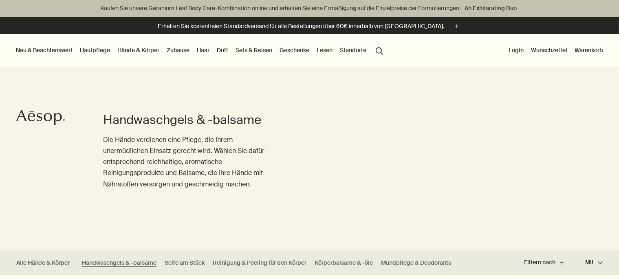
click at [55, 52] on button "Neu & Beachtenswert" at bounding box center [44, 50] width 60 height 11
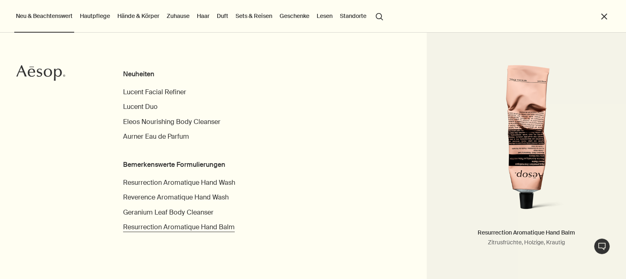
click at [154, 223] on span "Resurrection Aromatique Hand Balm" at bounding box center [179, 227] width 112 height 9
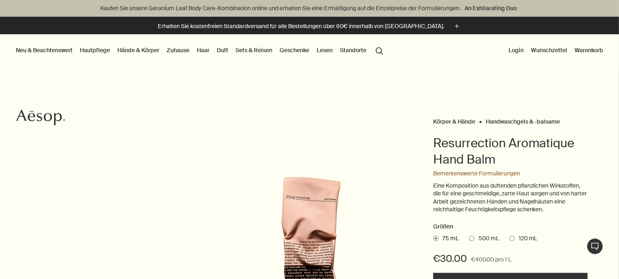
scroll to position [43, 0]
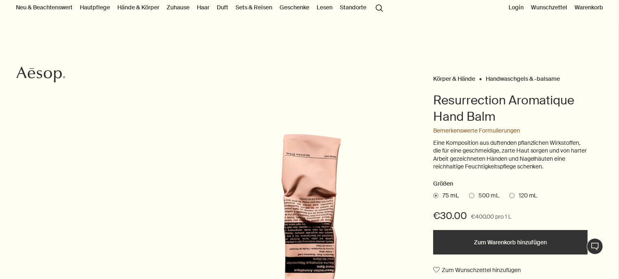
click at [534, 242] on button "Zum Warenkorb hinzufügen" at bounding box center [510, 242] width 155 height 24
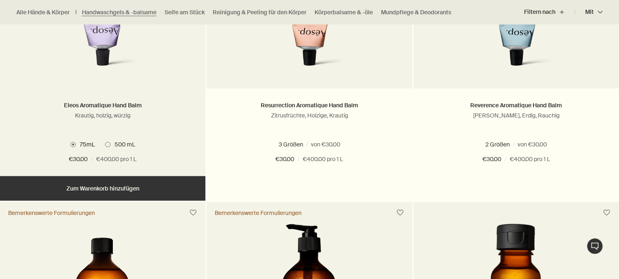
scroll to position [387, 0]
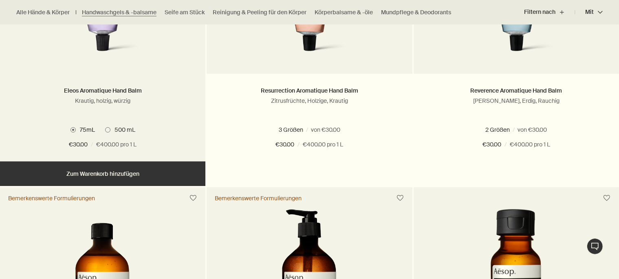
click at [136, 170] on button "Hinzufügen Zum Warenkorb hinzufügen" at bounding box center [102, 173] width 205 height 24
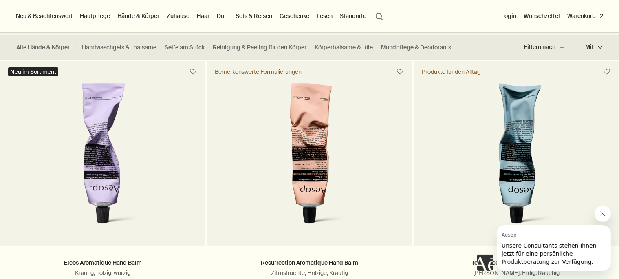
scroll to position [172, 0]
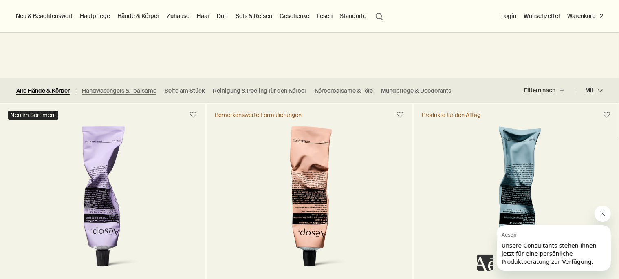
click at [52, 92] on link "Alle Hände & Körper" at bounding box center [42, 91] width 53 height 8
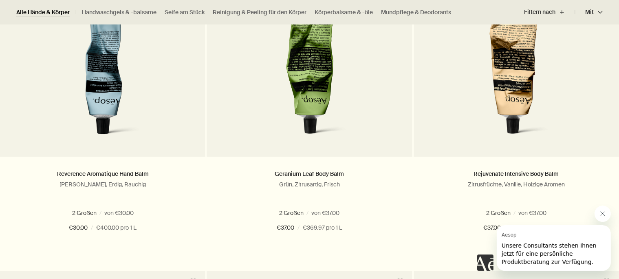
scroll to position [646, 0]
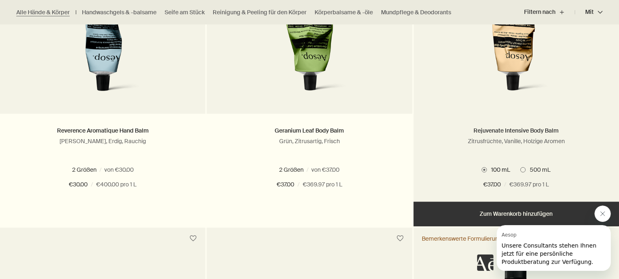
click at [478, 128] on link "Rejuvenate Intensive Body Balm" at bounding box center [516, 130] width 85 height 7
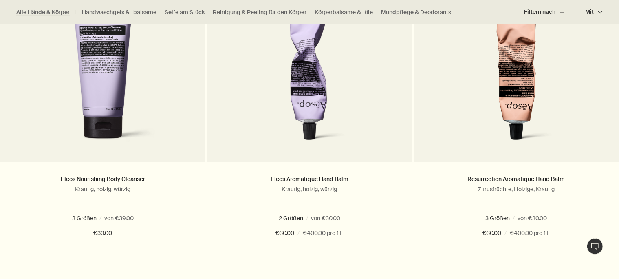
scroll to position [301, 0]
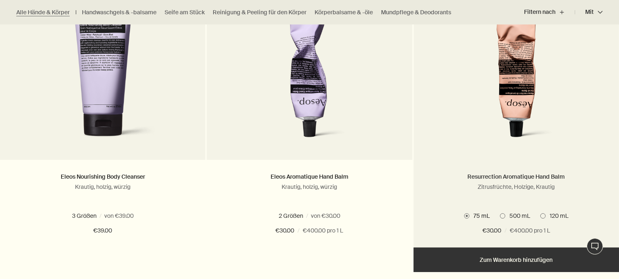
click at [478, 180] on link "Resurrection Aromatique Hand Balm" at bounding box center [515, 176] width 97 height 7
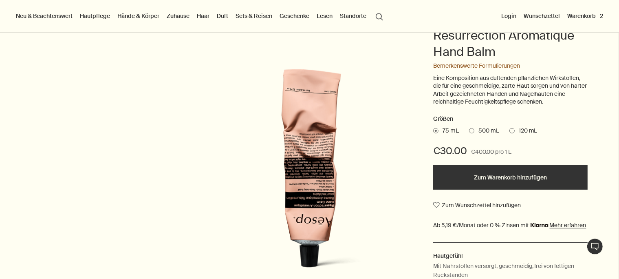
scroll to position [129, 0]
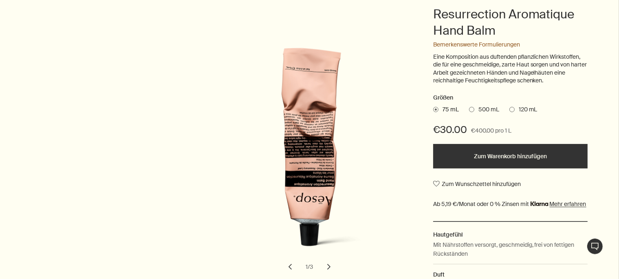
click at [470, 160] on button "Zum Warenkorb hinzufügen" at bounding box center [510, 156] width 155 height 24
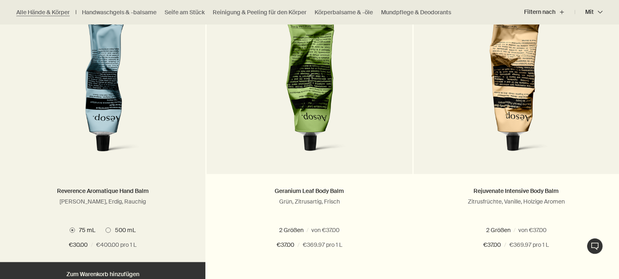
scroll to position [602, 0]
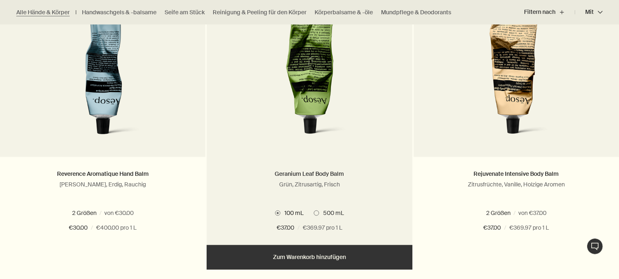
click at [292, 171] on link "Geranium Leaf Body Balm" at bounding box center [309, 173] width 69 height 7
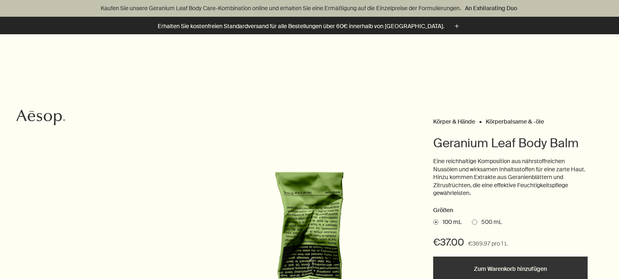
scroll to position [86, 0]
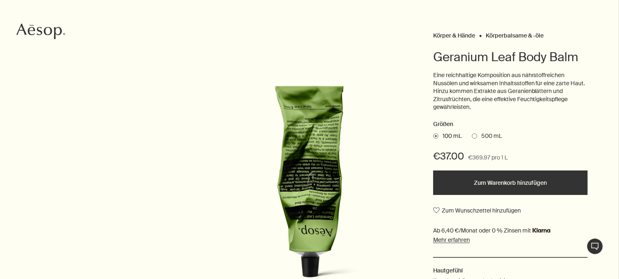
click at [480, 180] on button "Zum Warenkorb hinzufügen" at bounding box center [510, 182] width 155 height 24
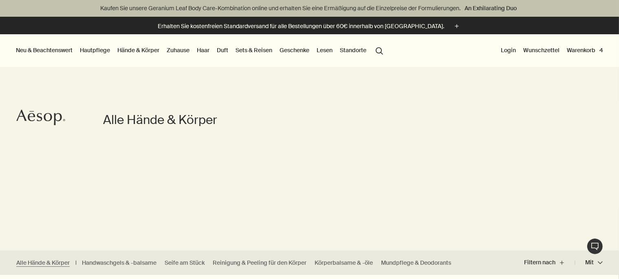
click at [150, 46] on link "Hände & Körper" at bounding box center [138, 50] width 45 height 11
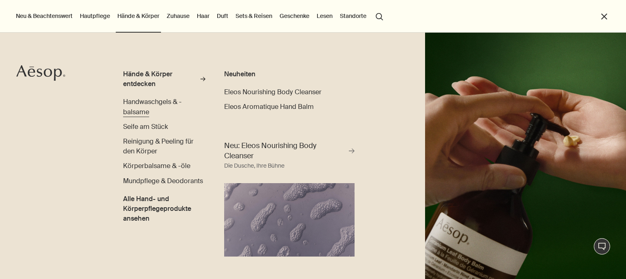
click at [135, 107] on link "Handwaschgels & -balsame" at bounding box center [164, 107] width 82 height 20
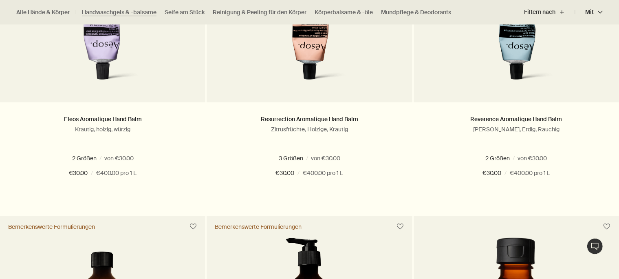
scroll to position [344, 0]
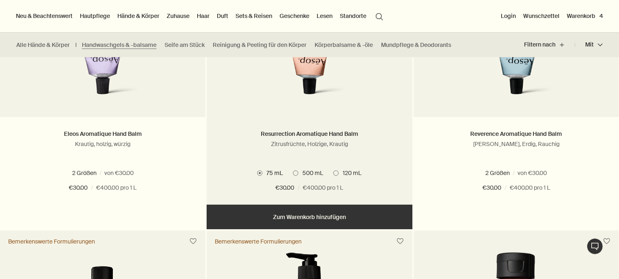
click at [296, 73] on img at bounding box center [309, 29] width 127 height 151
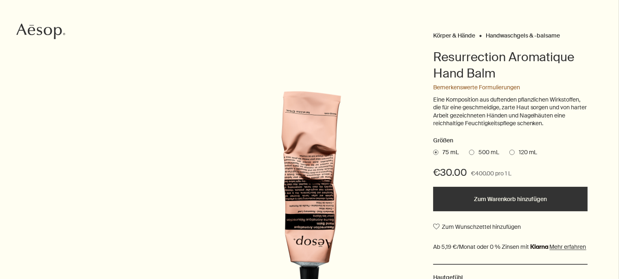
scroll to position [86, 0]
click at [465, 194] on button "Zum Warenkorb hinzufügen" at bounding box center [510, 199] width 155 height 24
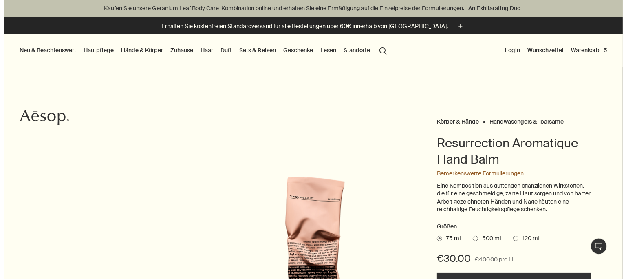
scroll to position [0, 0]
click at [584, 46] on button "Warenkorb 5" at bounding box center [585, 50] width 39 height 11
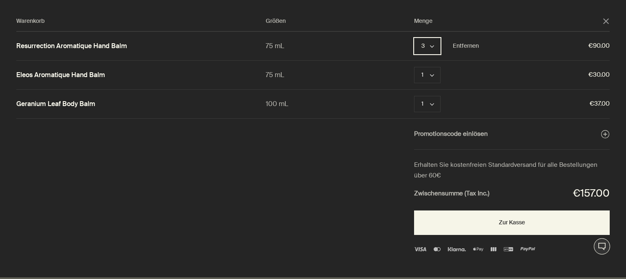
click at [429, 46] on button "3 chevron" at bounding box center [427, 46] width 26 height 16
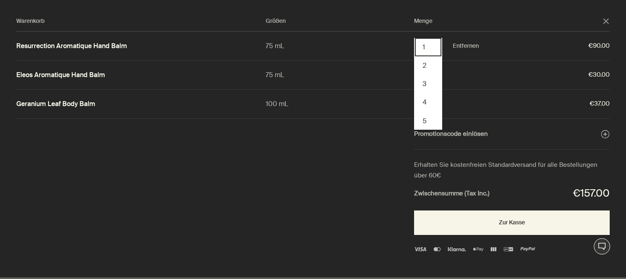
click at [425, 49] on button "1" at bounding box center [428, 47] width 26 height 18
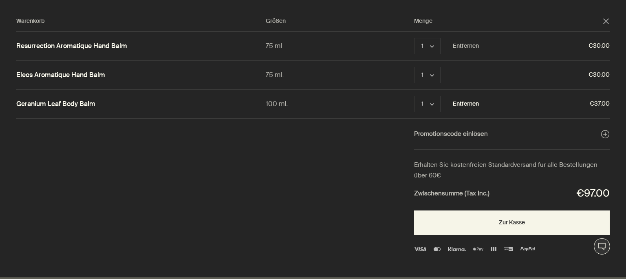
click at [473, 104] on button "Entfernen" at bounding box center [466, 104] width 26 height 10
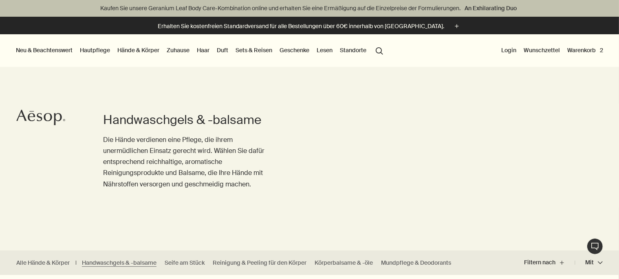
click at [131, 51] on link "Hände & Körper" at bounding box center [138, 50] width 45 height 11
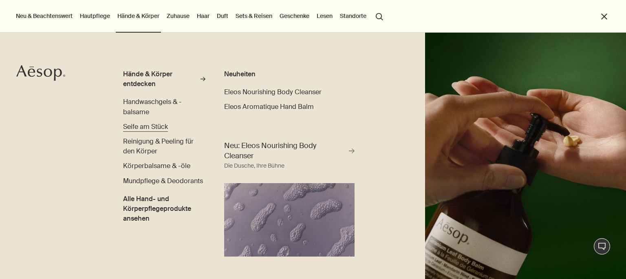
click at [153, 127] on span "Seife am Stück" at bounding box center [145, 126] width 45 height 9
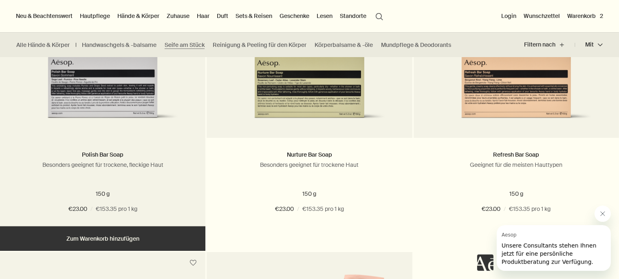
scroll to position [301, 0]
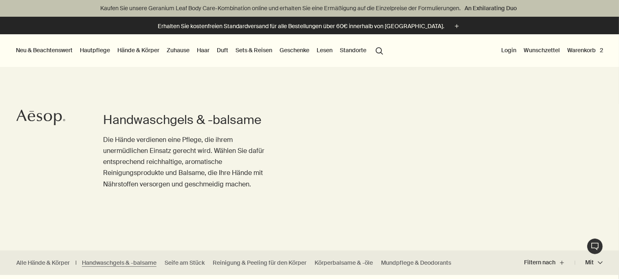
click at [175, 48] on link "Zuhause" at bounding box center [178, 50] width 26 height 11
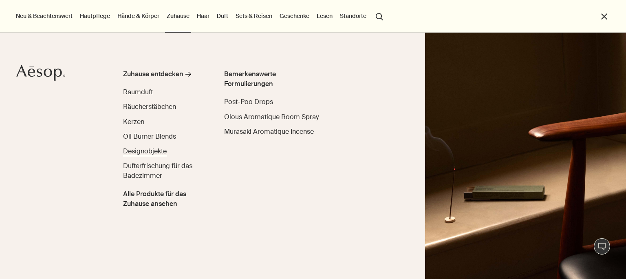
click at [156, 152] on span "Designobjekte" at bounding box center [145, 151] width 44 height 9
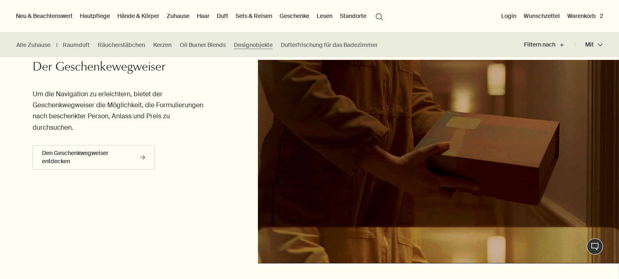
scroll to position [516, 0]
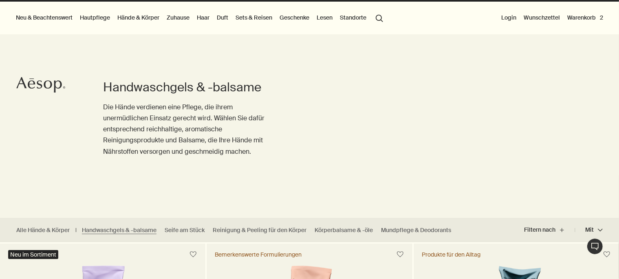
scroll to position [20, 0]
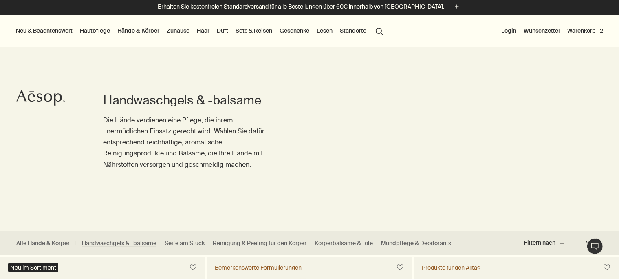
click at [574, 33] on button "Warenkorb 2" at bounding box center [585, 30] width 39 height 11
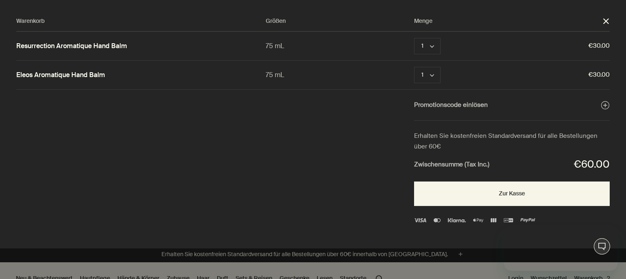
scroll to position [0, 0]
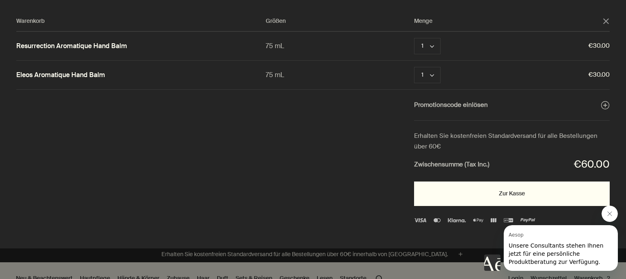
click at [503, 193] on button "Zur Kasse" at bounding box center [512, 193] width 196 height 24
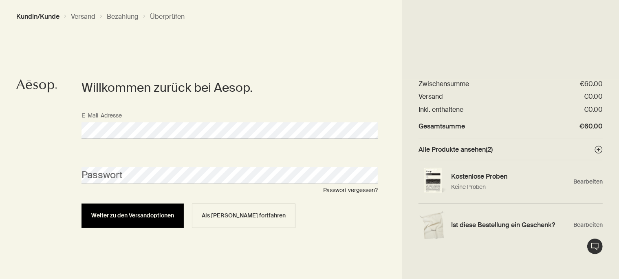
click at [159, 212] on button "Weiter zu den Versandoptionen" at bounding box center [133, 215] width 102 height 24
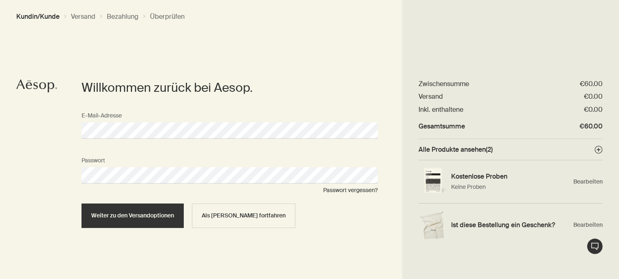
click at [82, 203] on button "Weiter zu den Versandoptionen" at bounding box center [133, 215] width 102 height 24
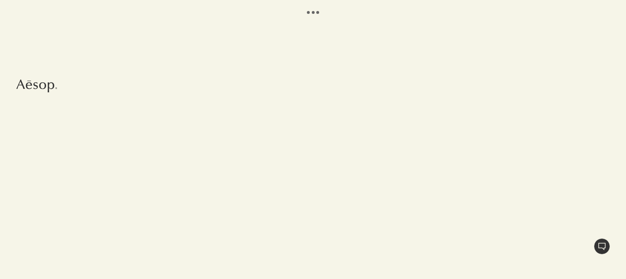
select select "DE"
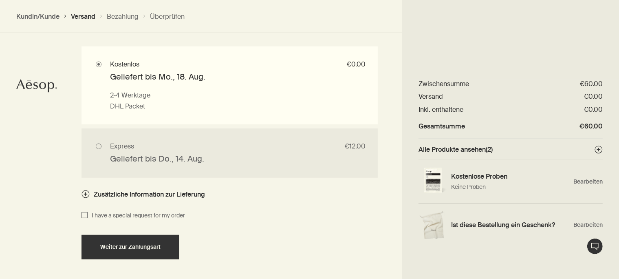
scroll to position [613, 0]
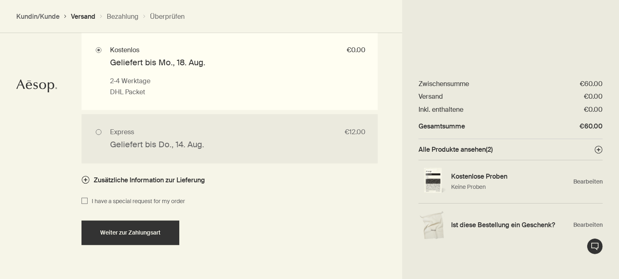
click at [87, 181] on icon "button" at bounding box center [86, 180] width 8 height 8
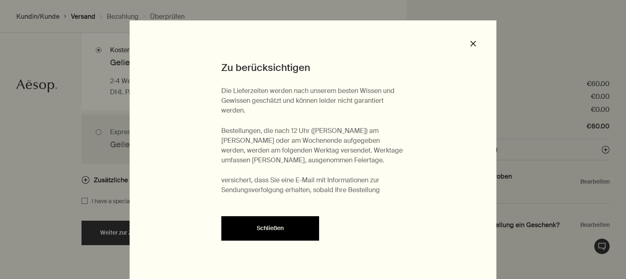
click at [273, 225] on button "Schließen" at bounding box center [270, 228] width 98 height 24
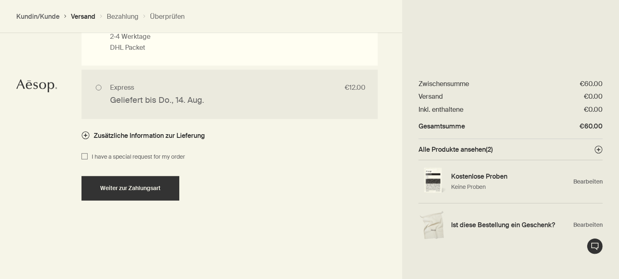
scroll to position [659, 0]
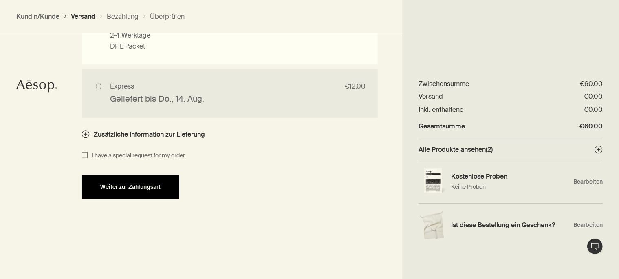
click at [161, 190] on div "Weiter zur Zahlungsart" at bounding box center [130, 187] width 78 height 6
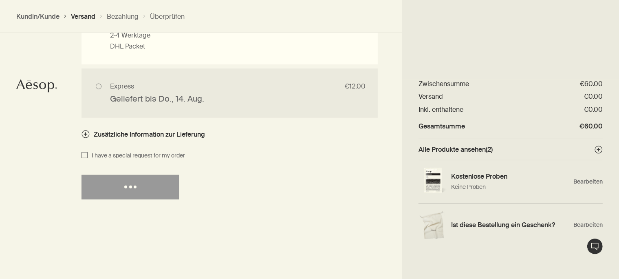
select select "DE"
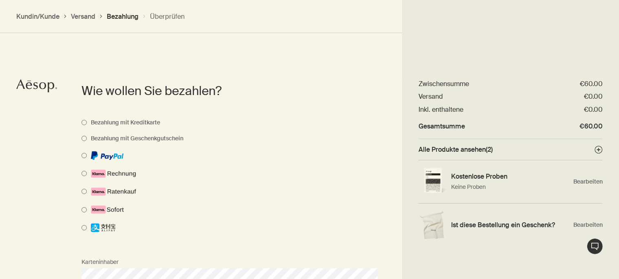
scroll to position [408, 0]
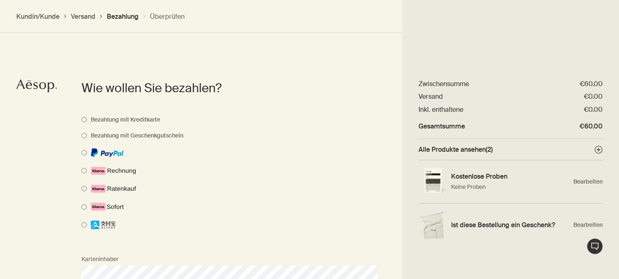
select select "DE"
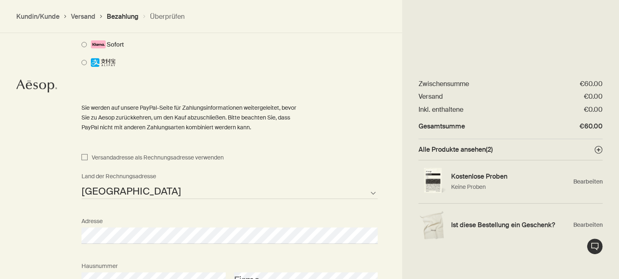
scroll to position [580, 0]
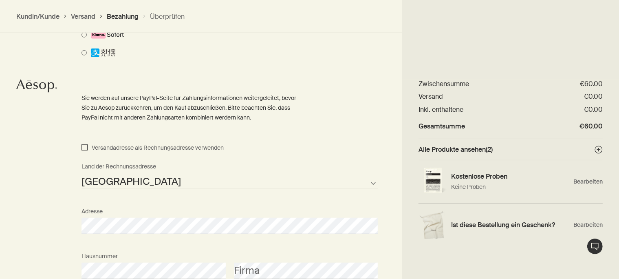
click at [84, 147] on input "Versandadresse als Rechnungsadresse verwenden" at bounding box center [85, 148] width 6 height 10
checkbox input "true"
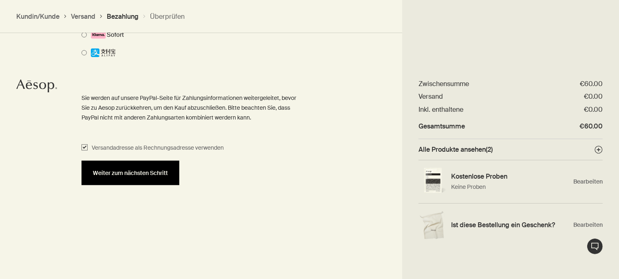
click at [158, 183] on button "Weiter zum nächsten Schritt" at bounding box center [131, 173] width 98 height 24
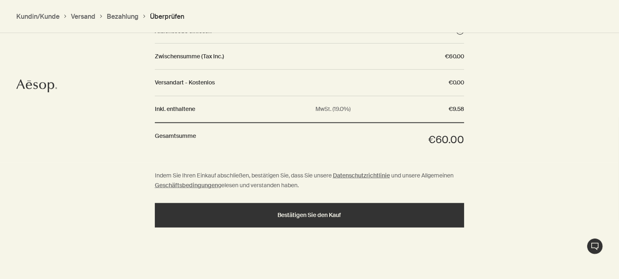
scroll to position [817, 0]
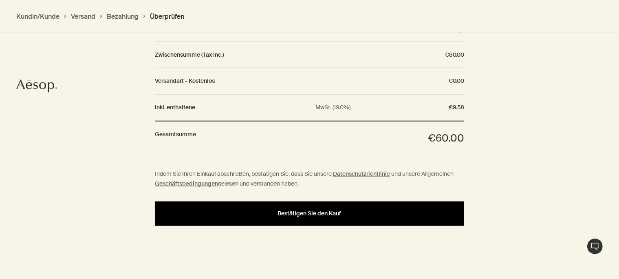
click at [312, 211] on span "Bestätigen Sie den Kauf" at bounding box center [310, 213] width 64 height 6
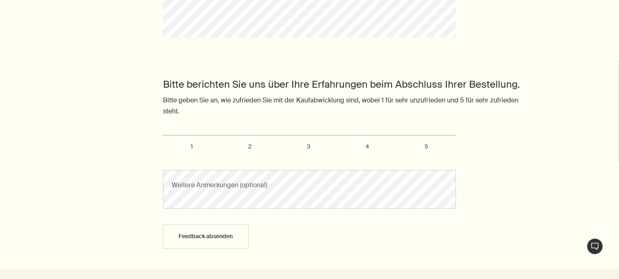
scroll to position [473, 0]
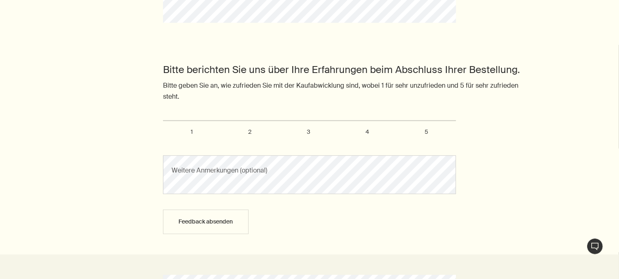
click at [425, 134] on span "5" at bounding box center [427, 131] width 4 height 7
click at [170, 127] on input "5" at bounding box center [167, 123] width 5 height 5
radio input "true"
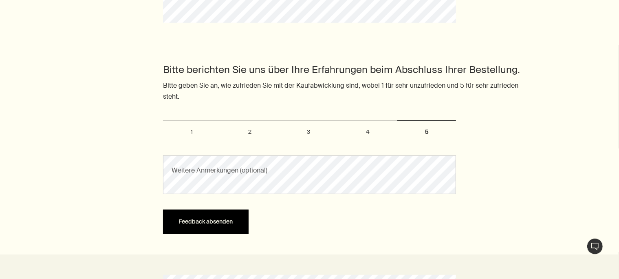
click at [230, 216] on button "Feedback absenden" at bounding box center [206, 221] width 86 height 24
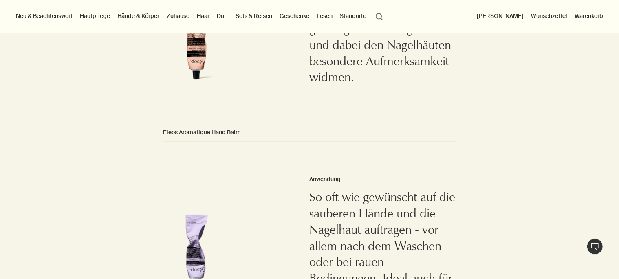
scroll to position [646, 0]
